Goal: Task Accomplishment & Management: Manage account settings

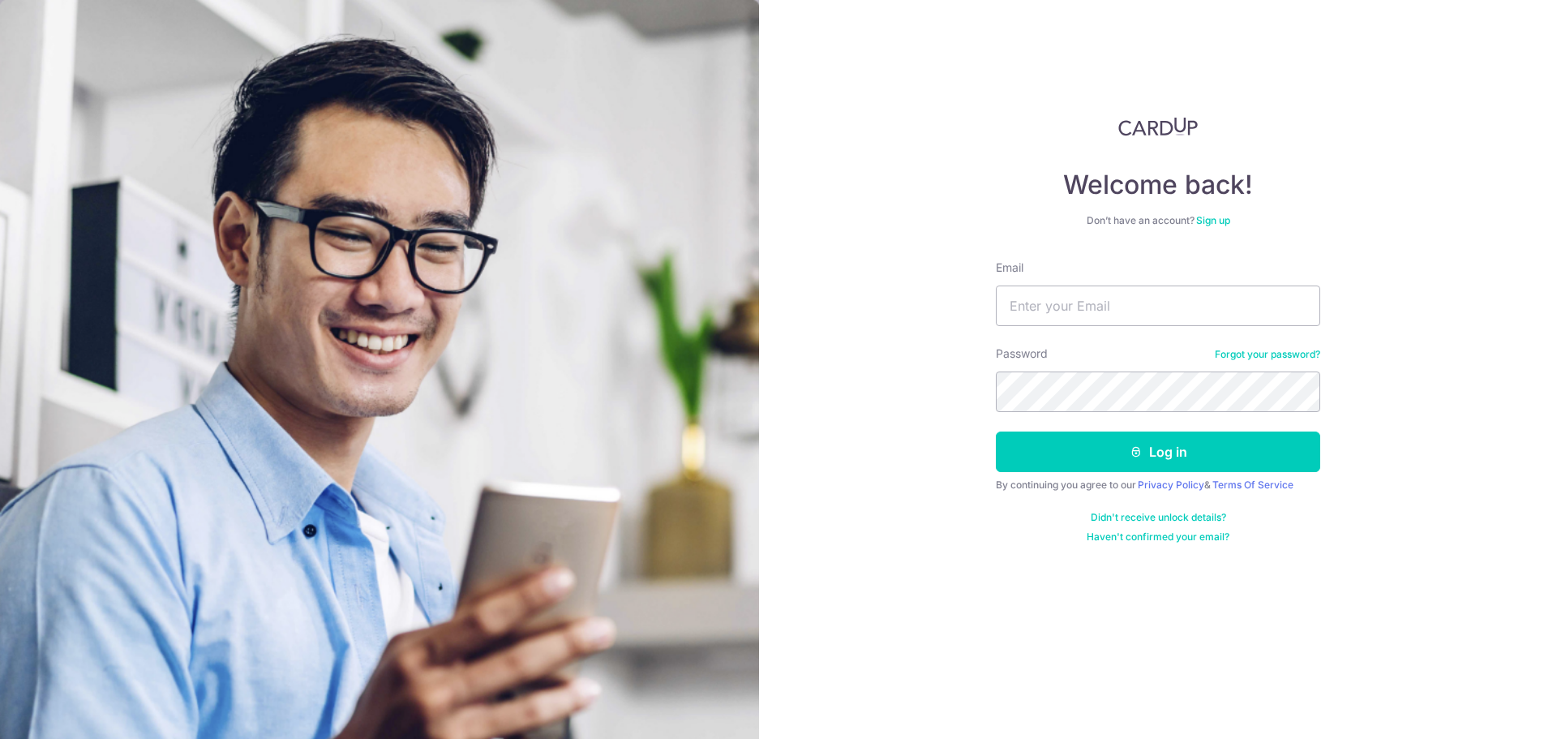
type input "[EMAIL_ADDRESS][DOMAIN_NAME]"
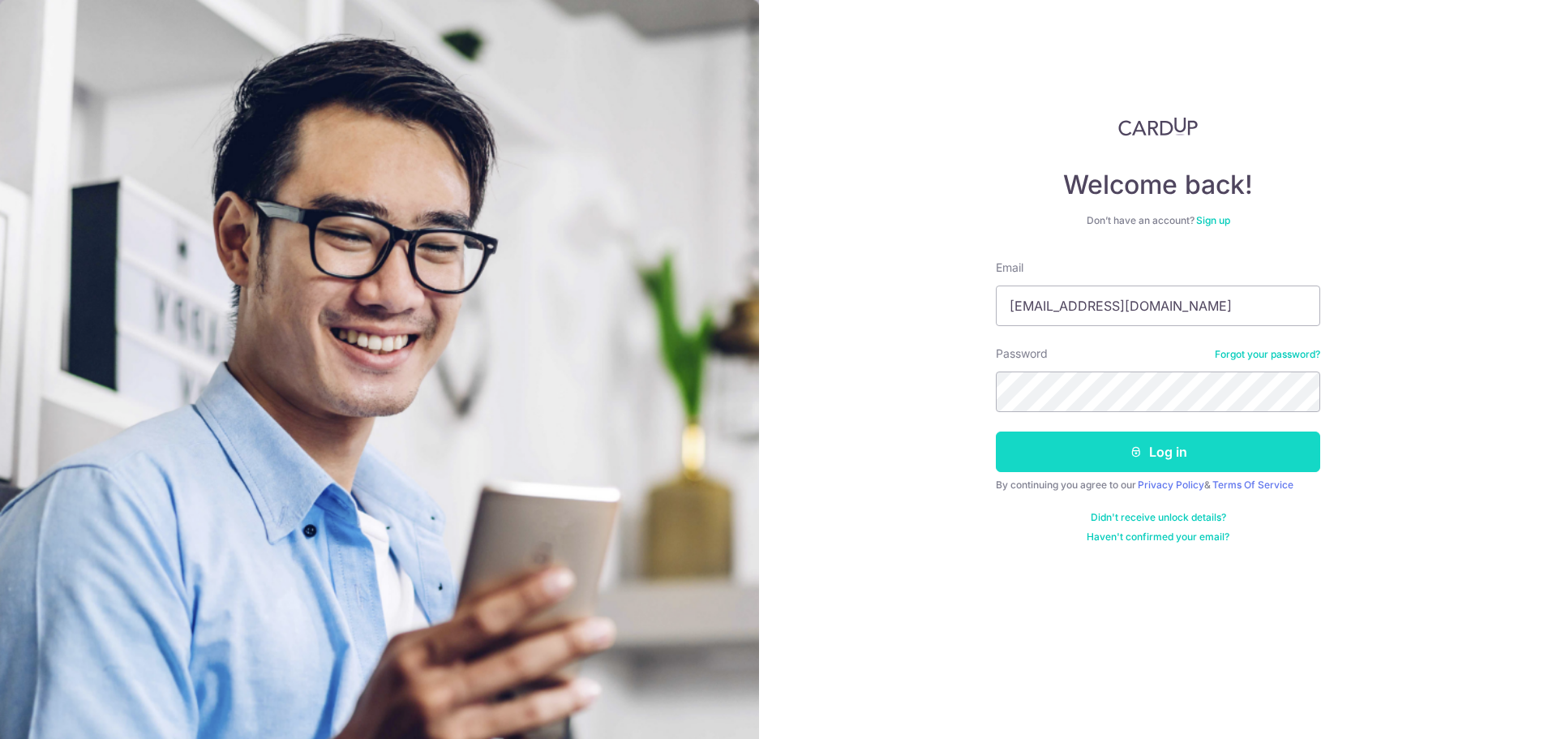
click at [1100, 454] on button "Log in" at bounding box center [1158, 451] width 324 height 41
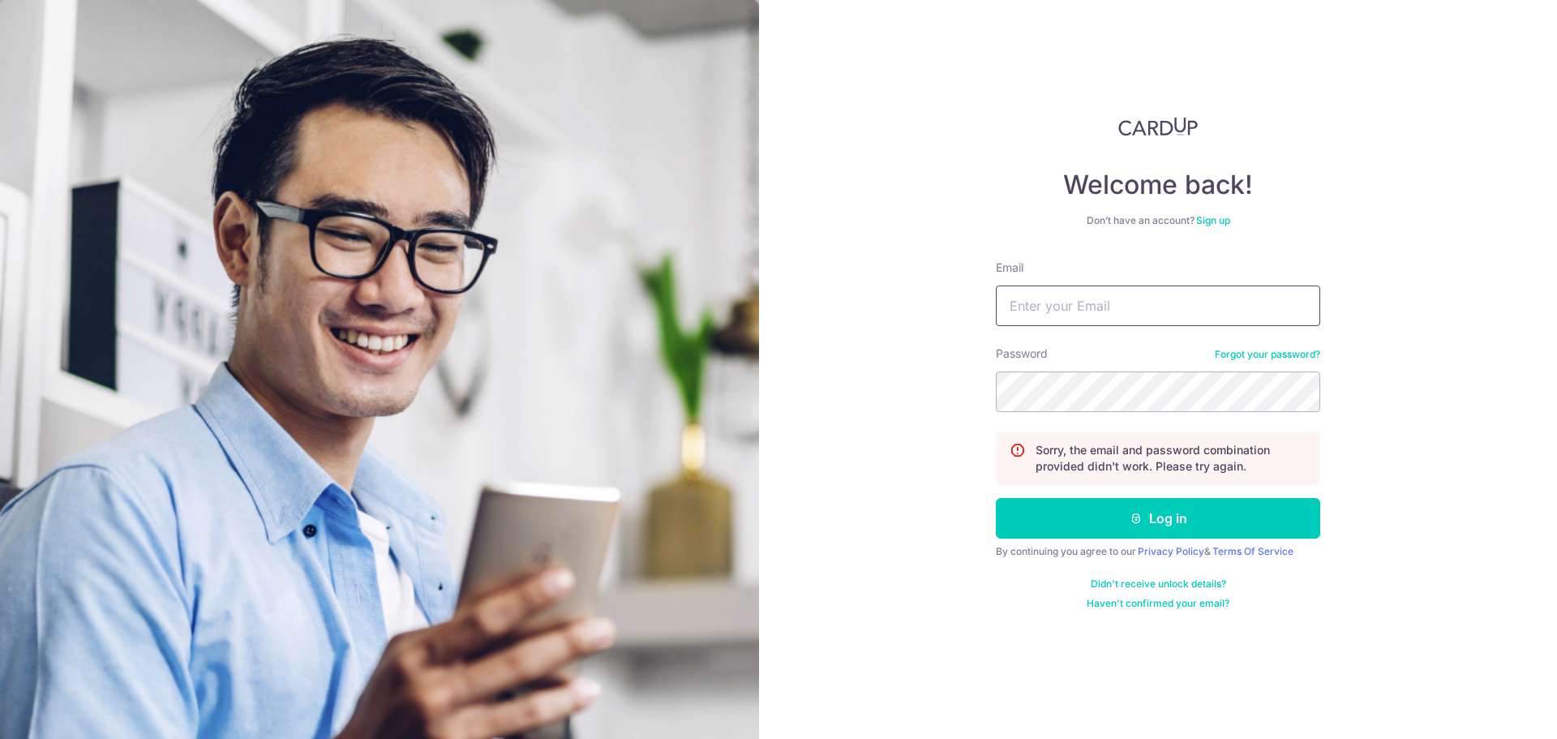
click at [1091, 318] on input "Email" at bounding box center [1158, 305] width 324 height 41
type input "[EMAIL_ADDRESS][DOMAIN_NAME]"
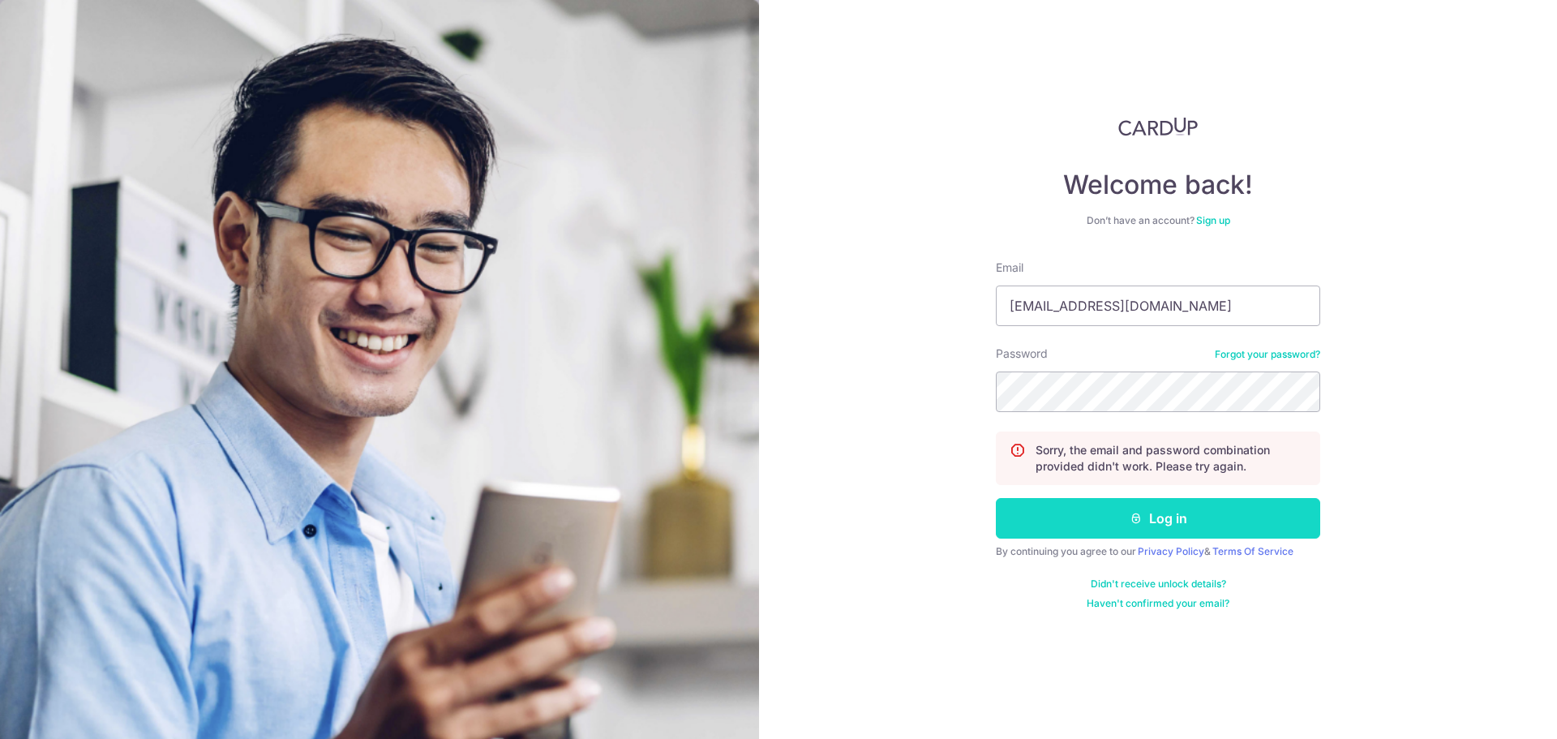
click at [1194, 511] on button "Log in" at bounding box center [1158, 518] width 324 height 41
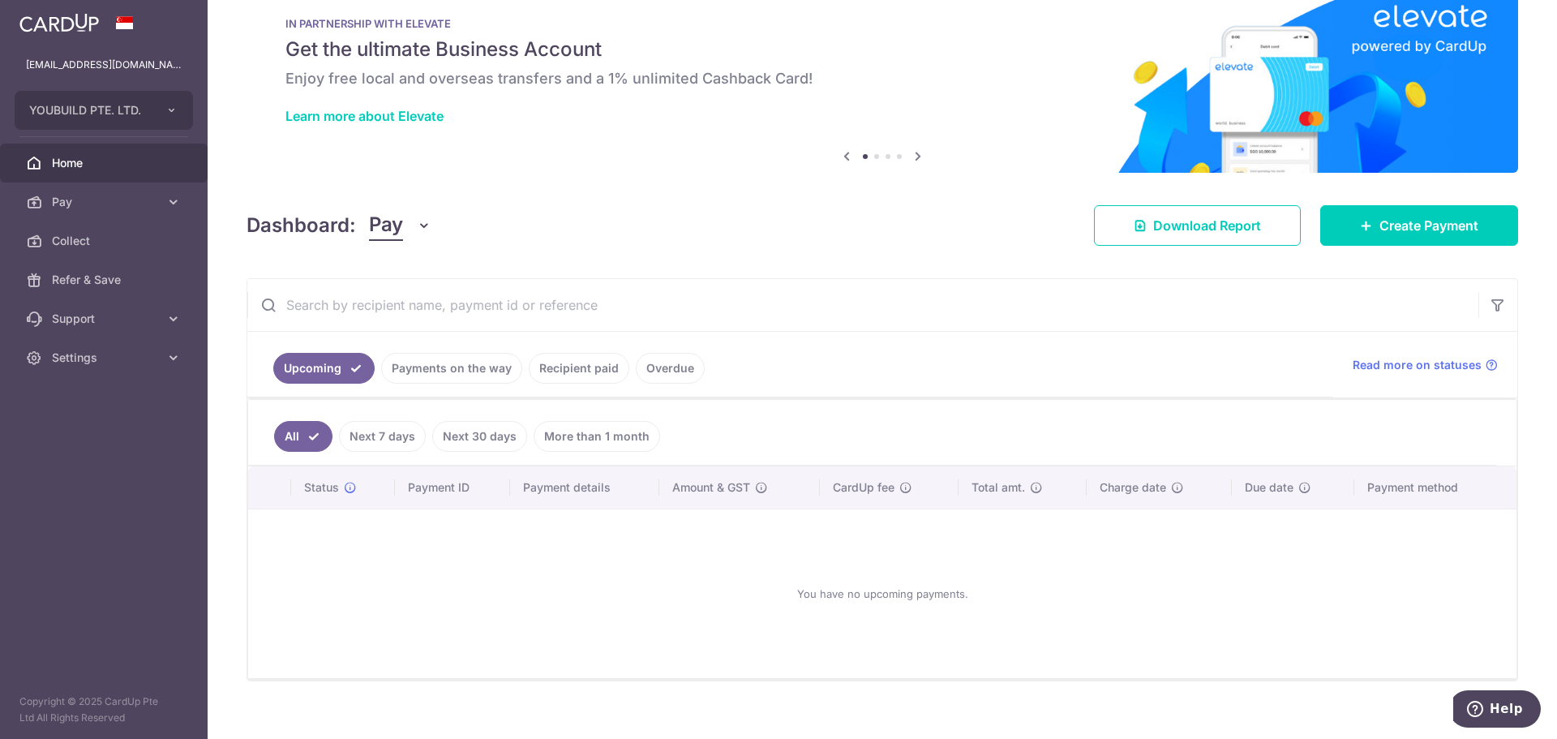
scroll to position [54, 0]
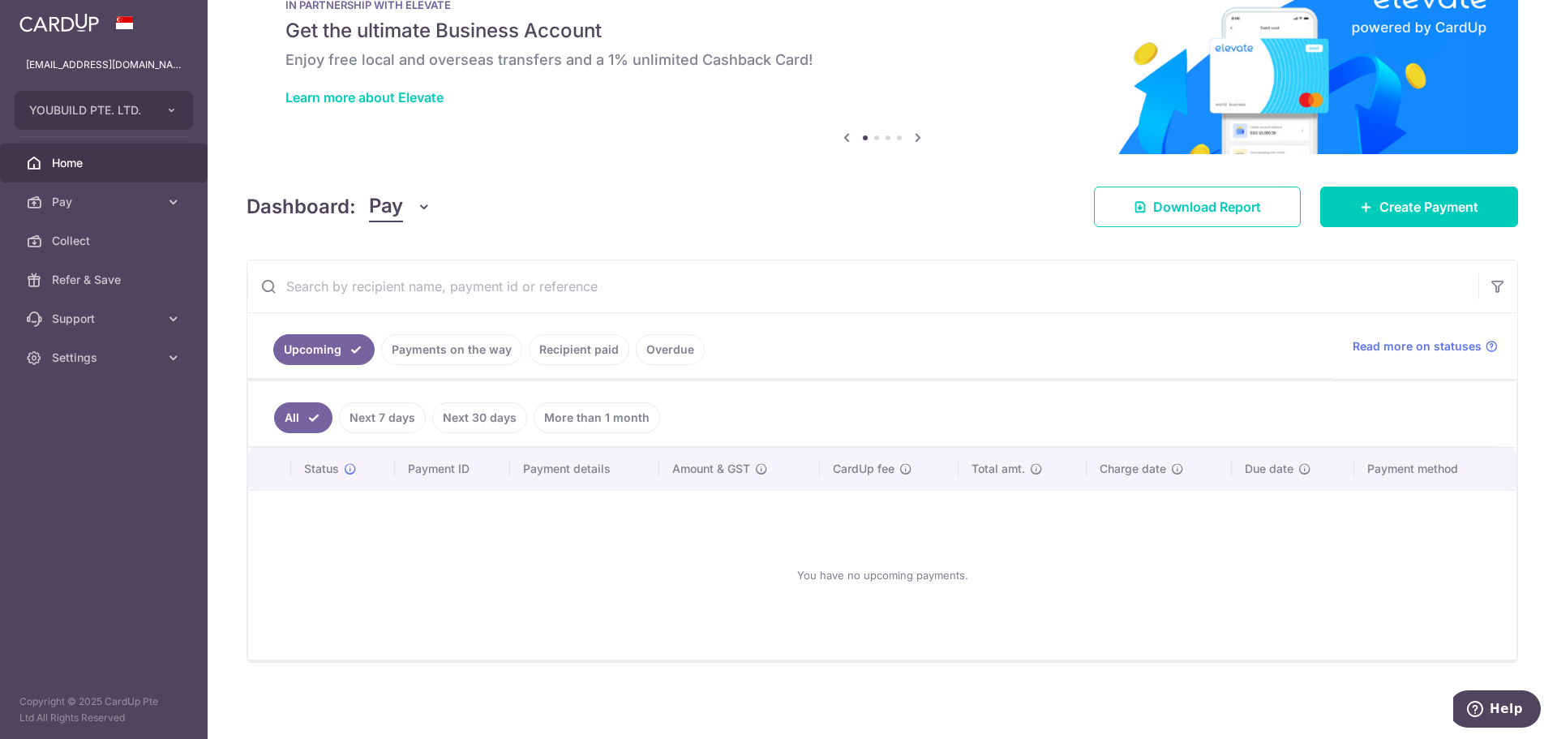
click at [567, 357] on link "Recipient paid" at bounding box center [579, 349] width 101 height 31
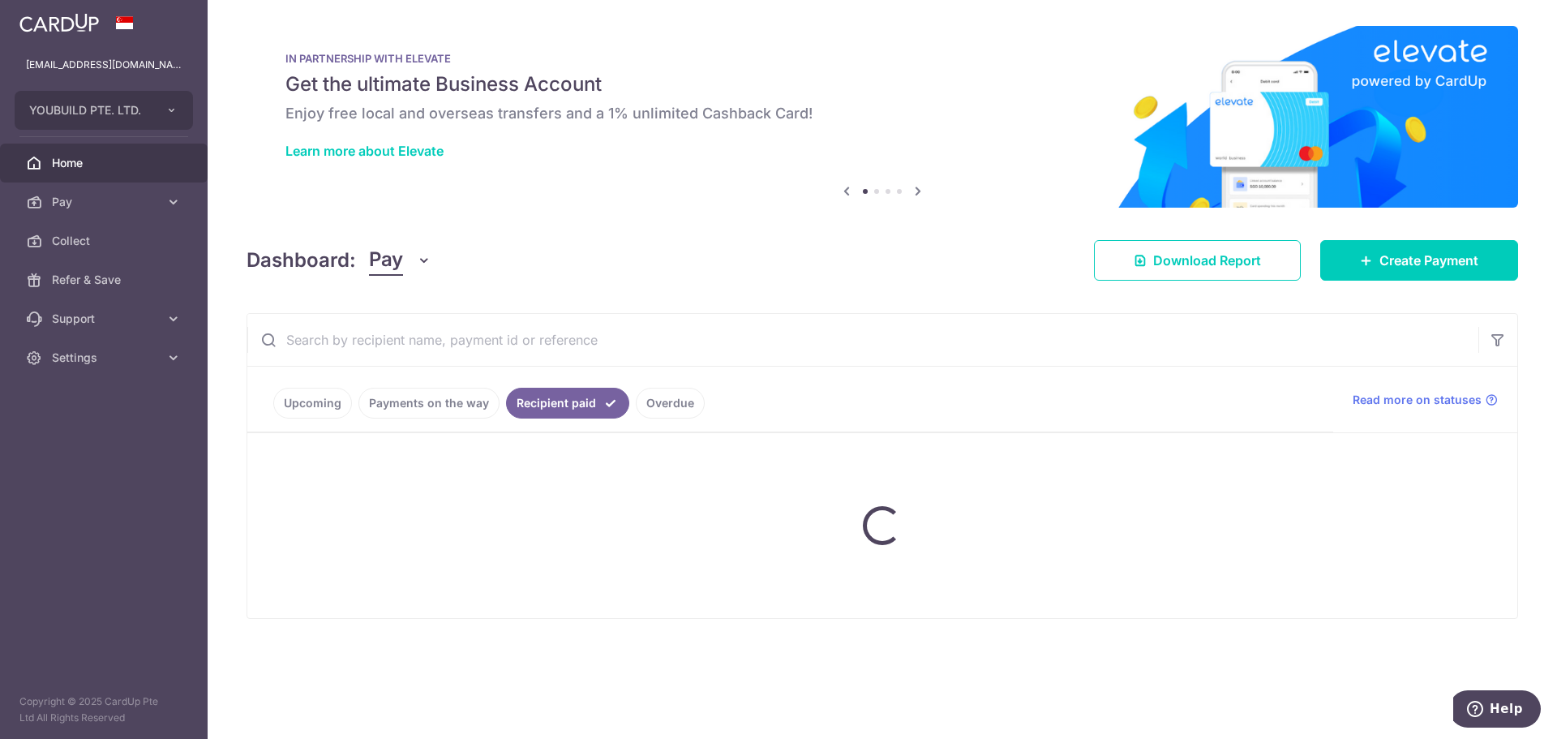
scroll to position [0, 0]
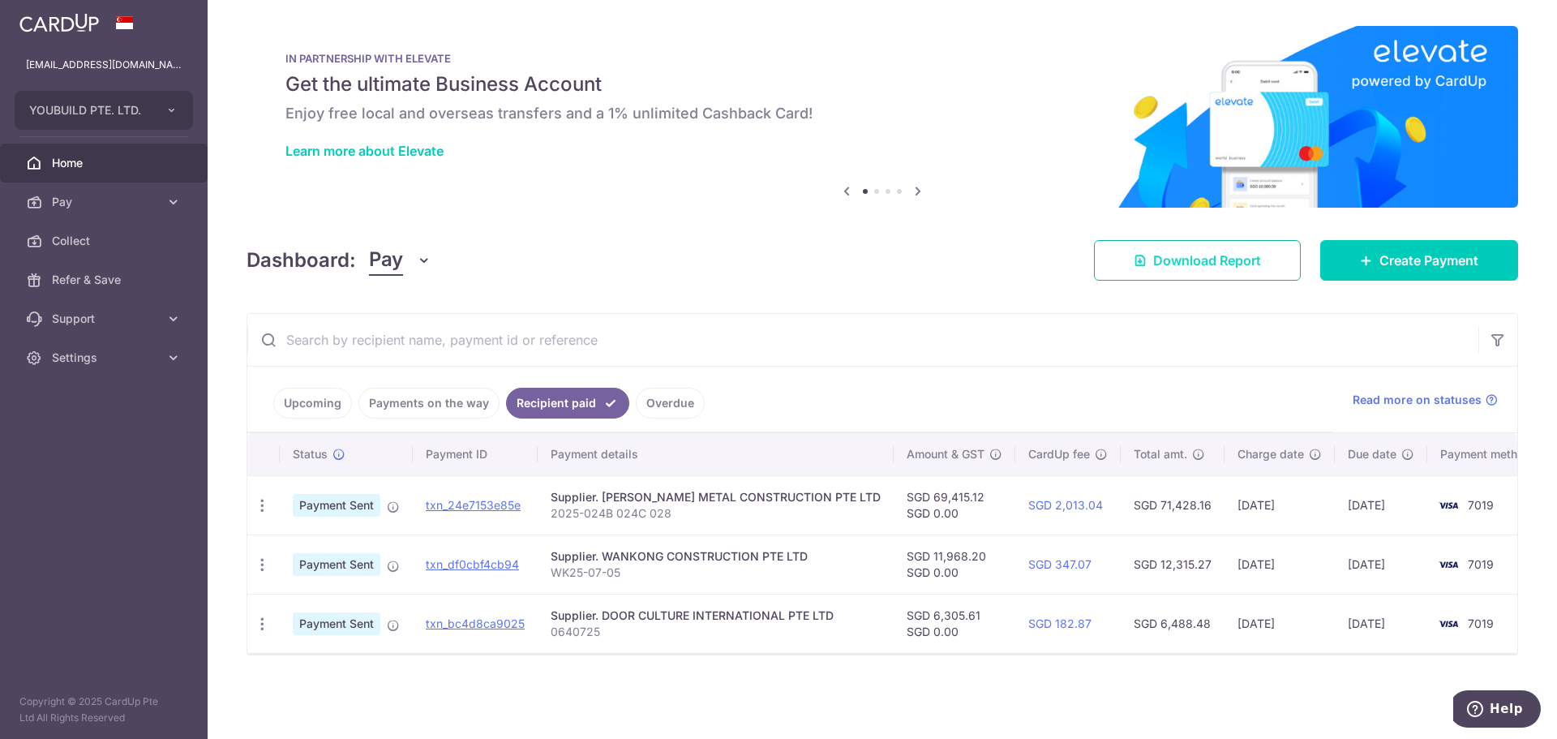
click at [1228, 268] on span "Download Report" at bounding box center [1207, 260] width 108 height 19
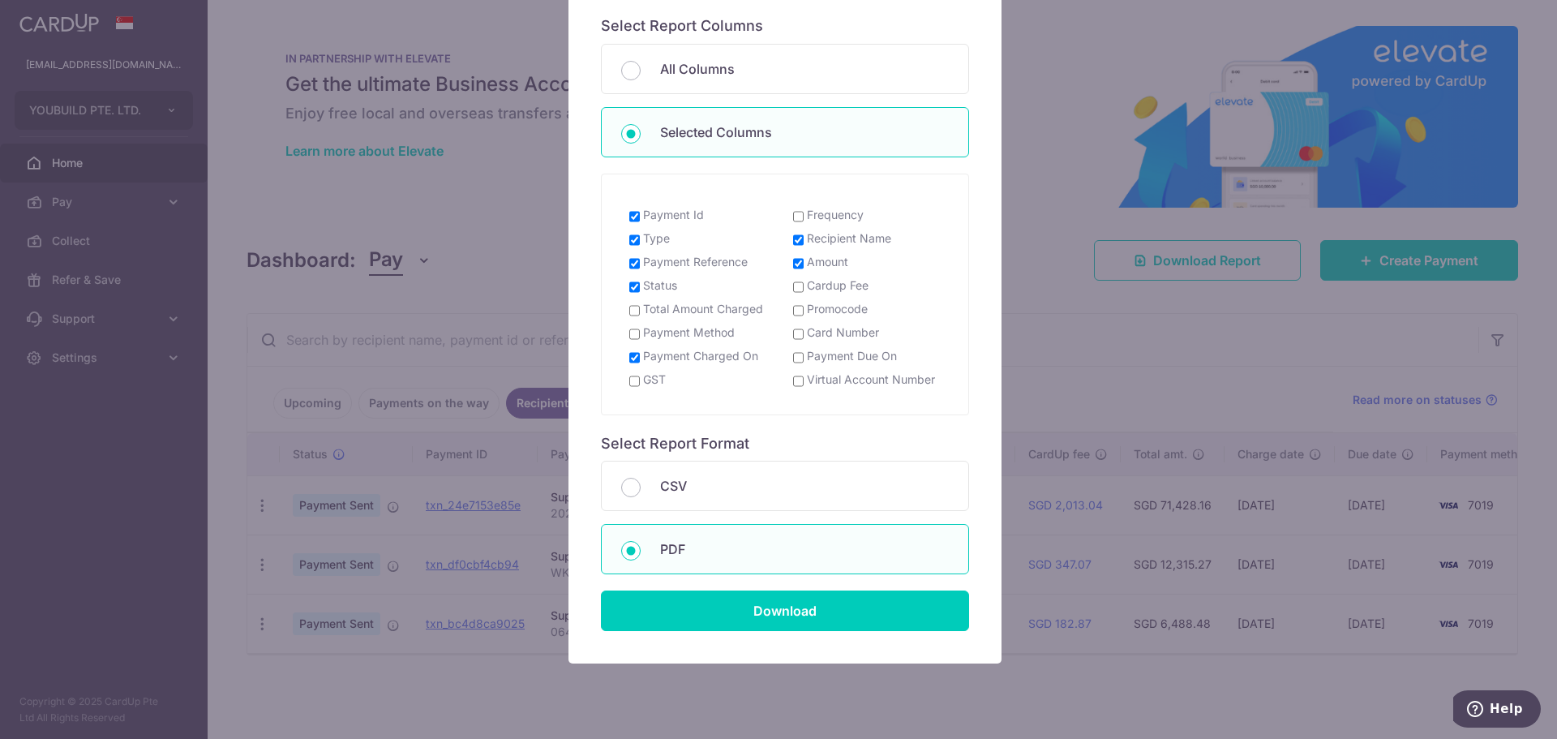
scroll to position [227, 0]
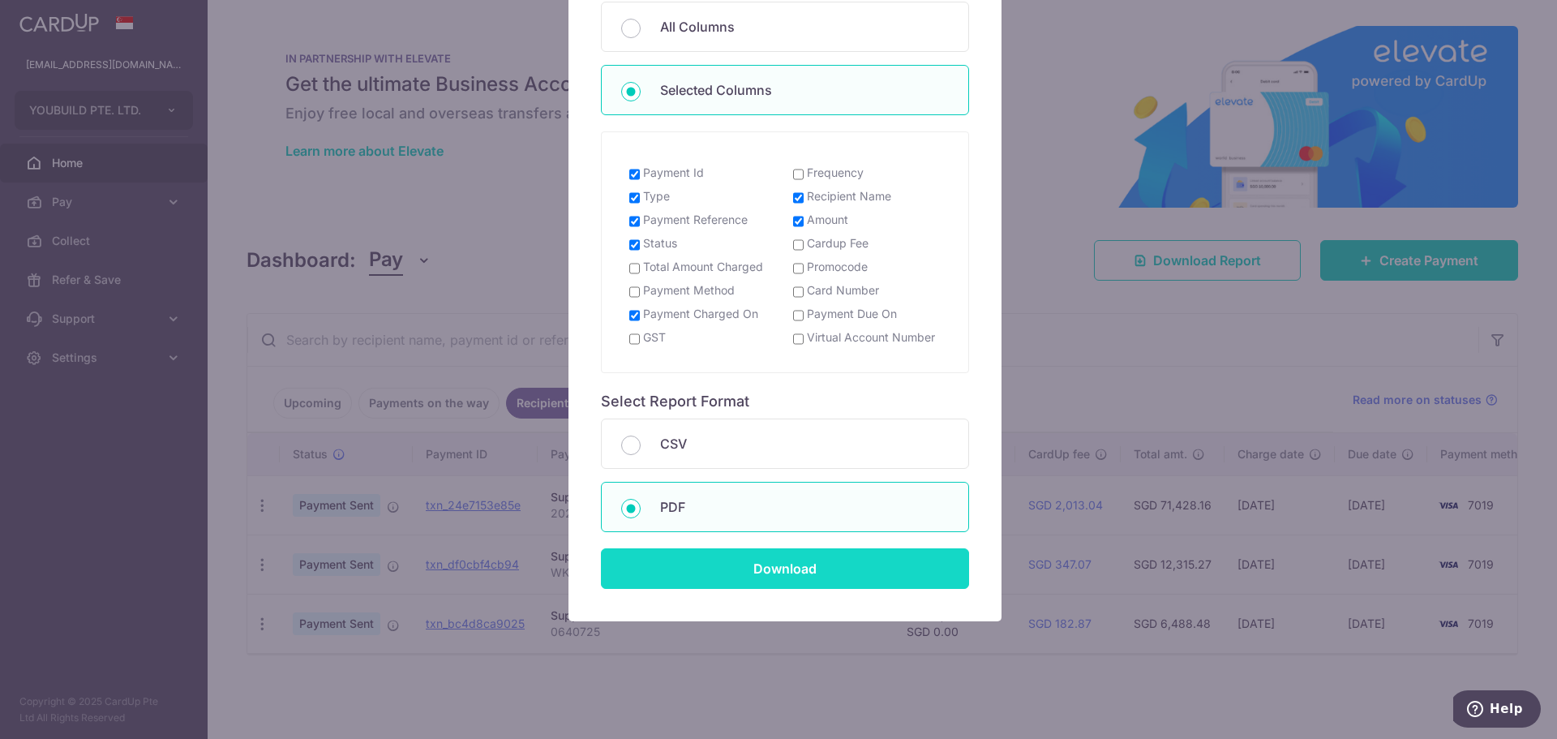
click at [786, 570] on input "Download" at bounding box center [785, 568] width 368 height 41
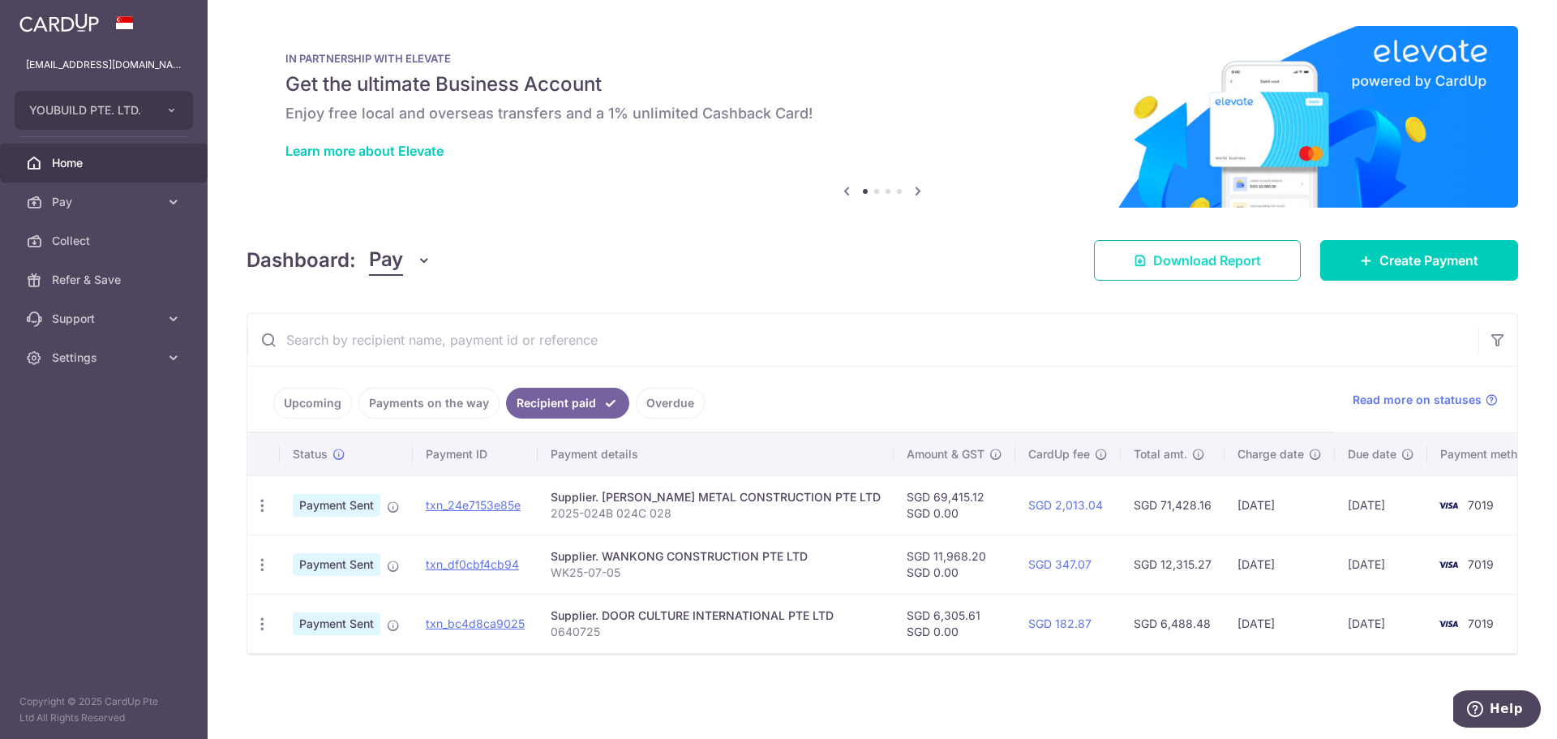
click at [1218, 258] on span "Download Report" at bounding box center [1207, 260] width 108 height 19
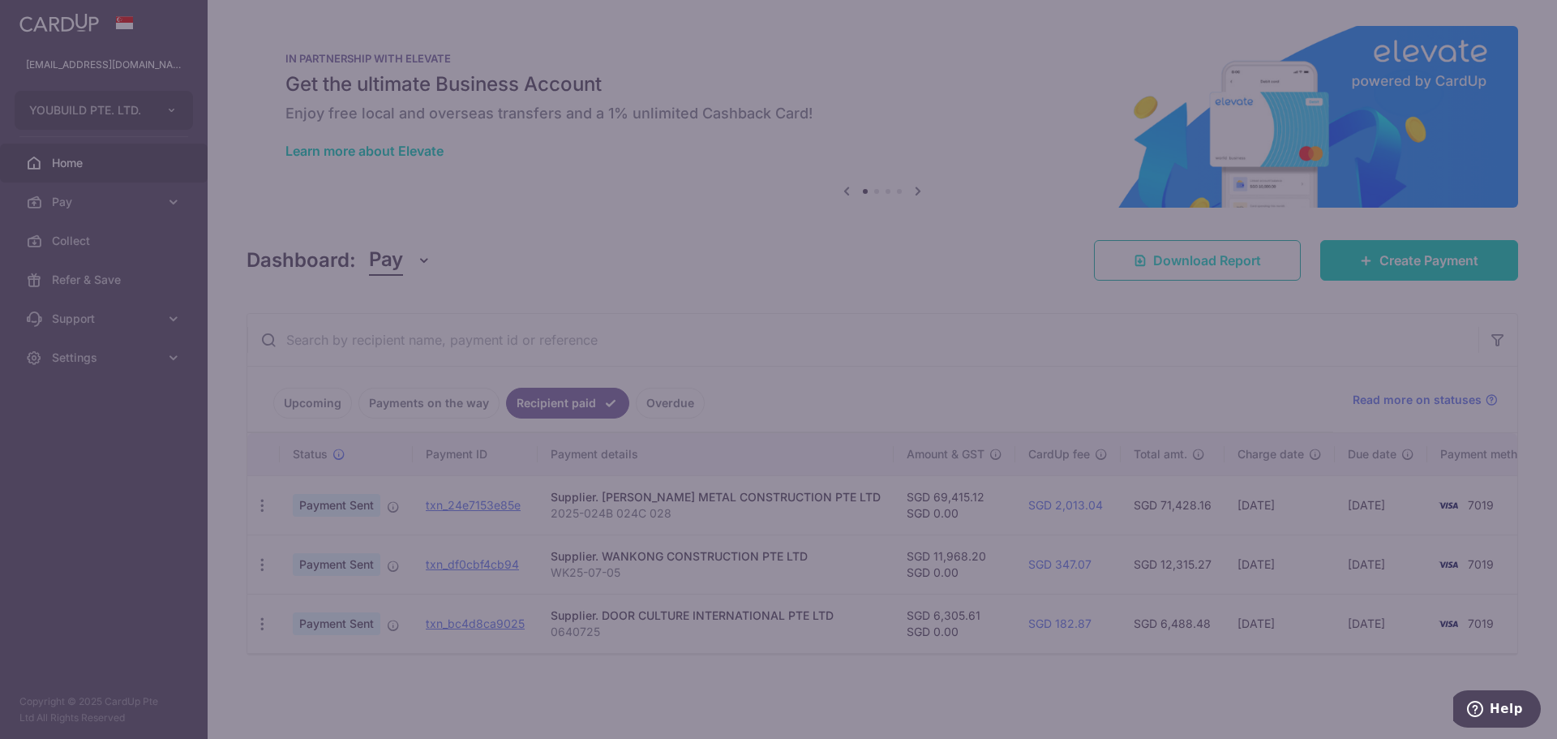
scroll to position [0, 0]
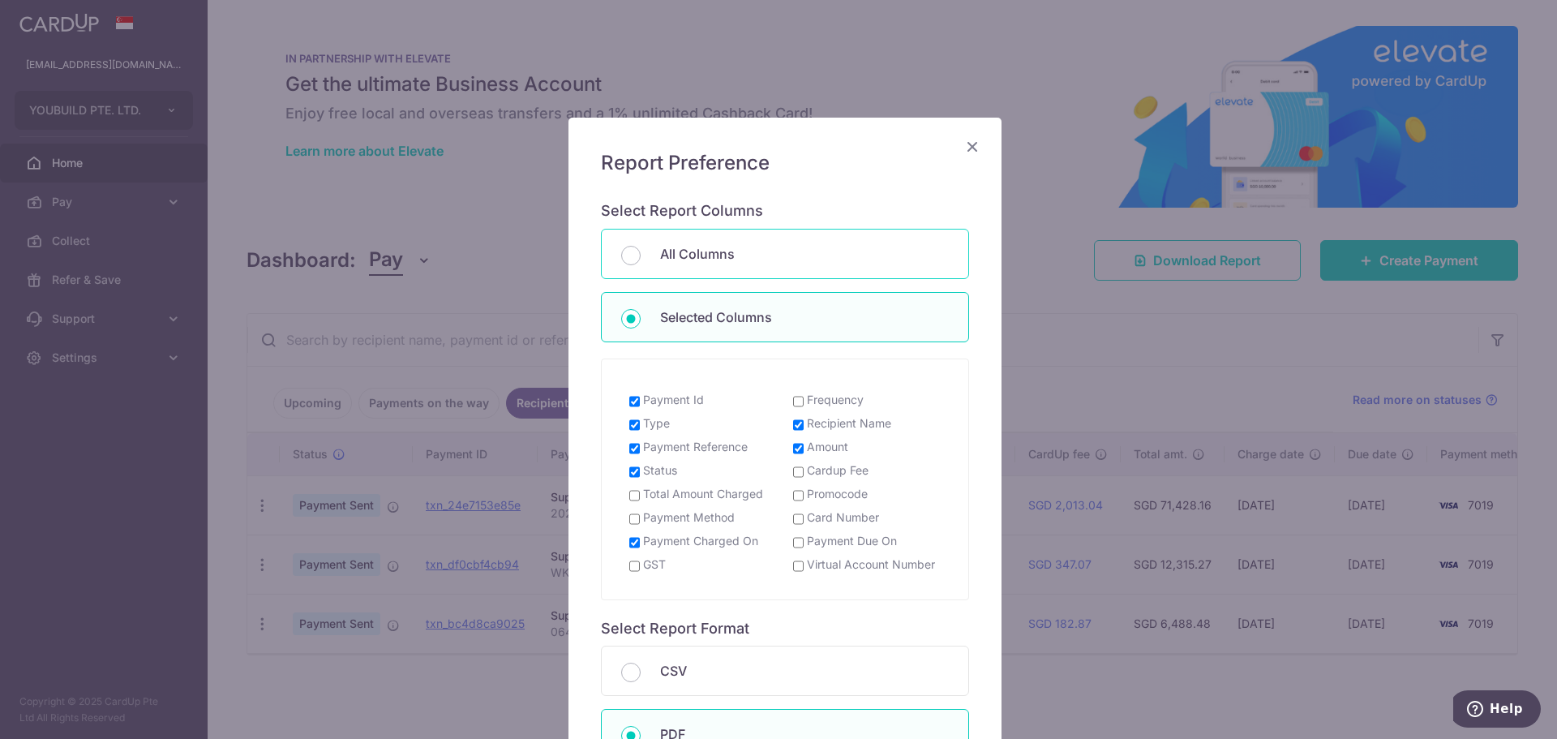
click at [710, 262] on p "All Columns" at bounding box center [804, 253] width 289 height 19
click at [641, 262] on input "All Columns" at bounding box center [630, 255] width 19 height 19
radio input "true"
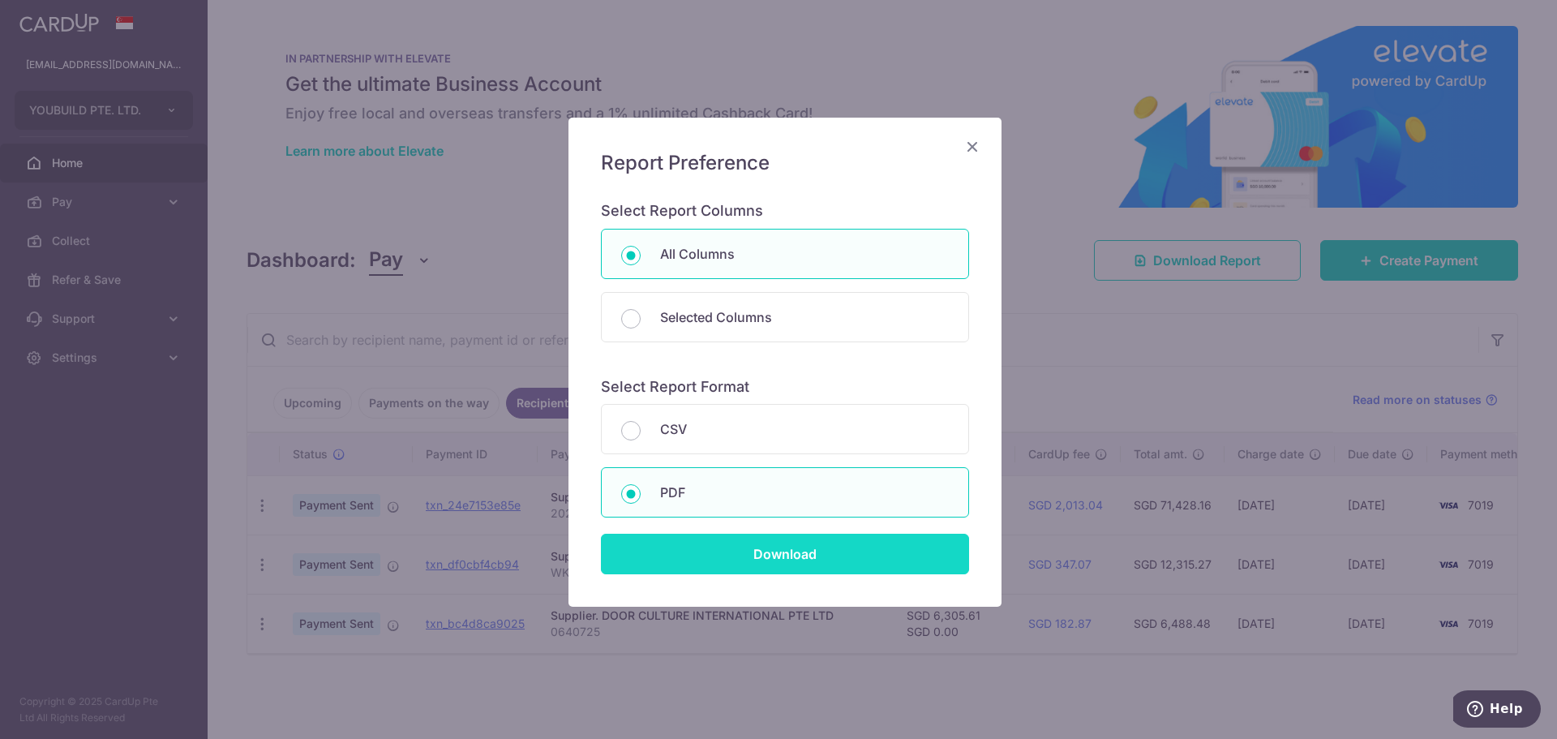
click at [791, 546] on input "Download" at bounding box center [785, 554] width 368 height 41
